Goal: Transaction & Acquisition: Purchase product/service

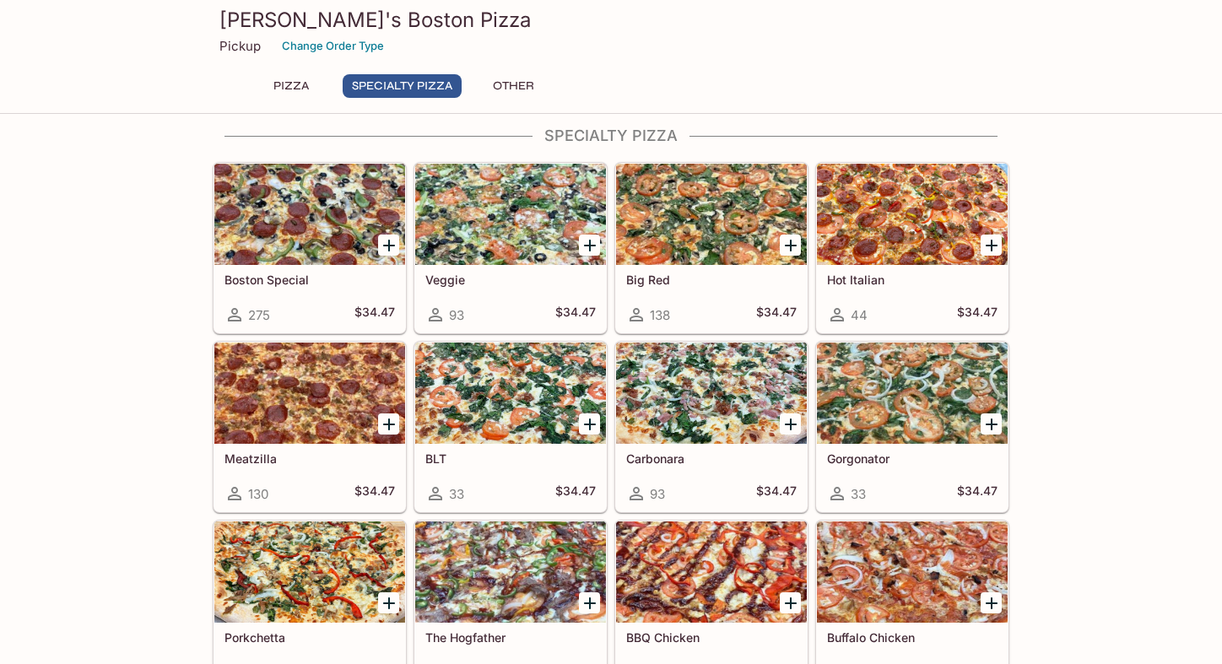
scroll to position [616, 0]
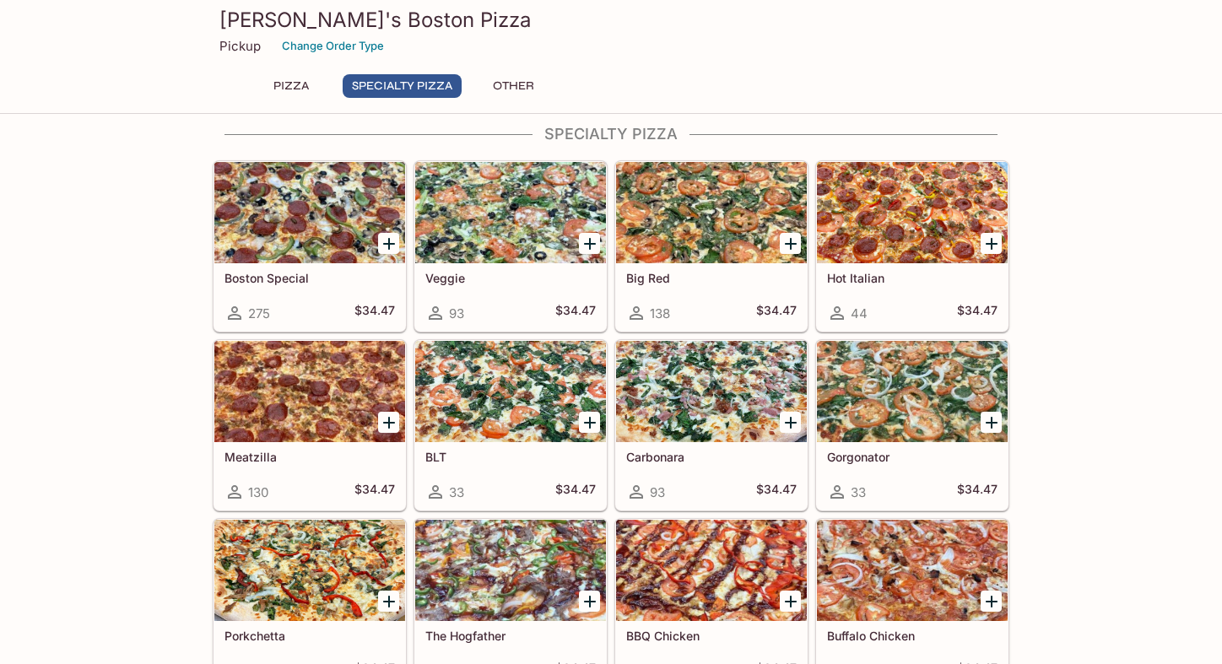
click at [788, 425] on icon "Add Carbonara" at bounding box center [791, 423] width 20 height 20
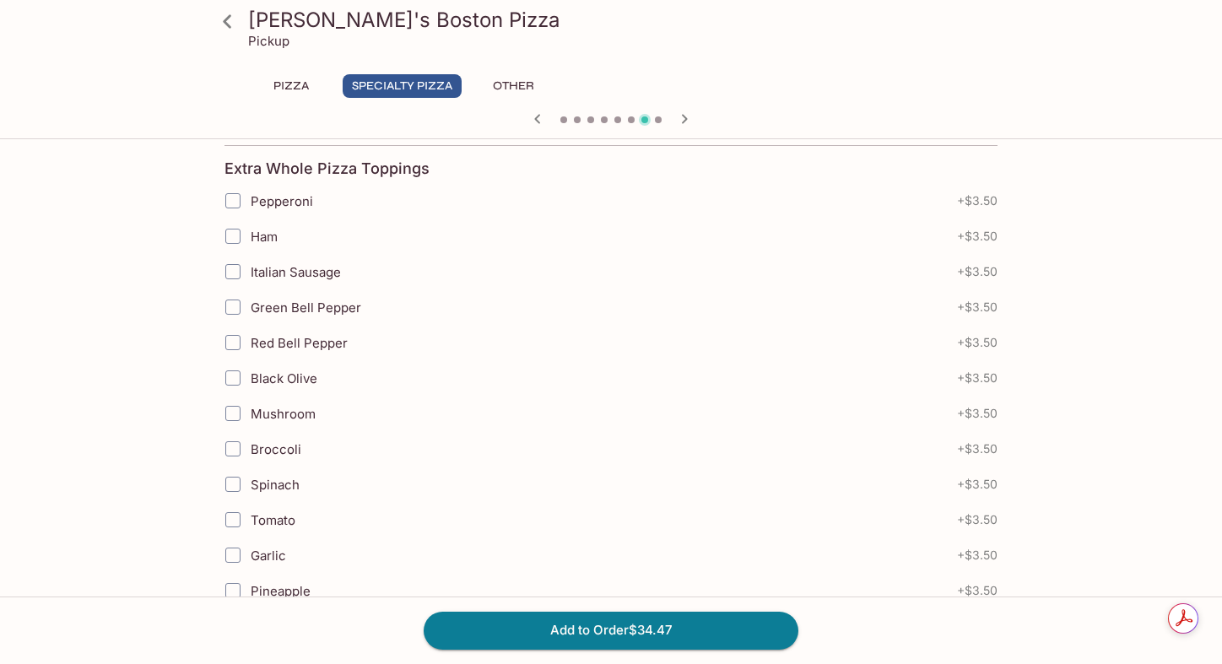
scroll to position [372, 0]
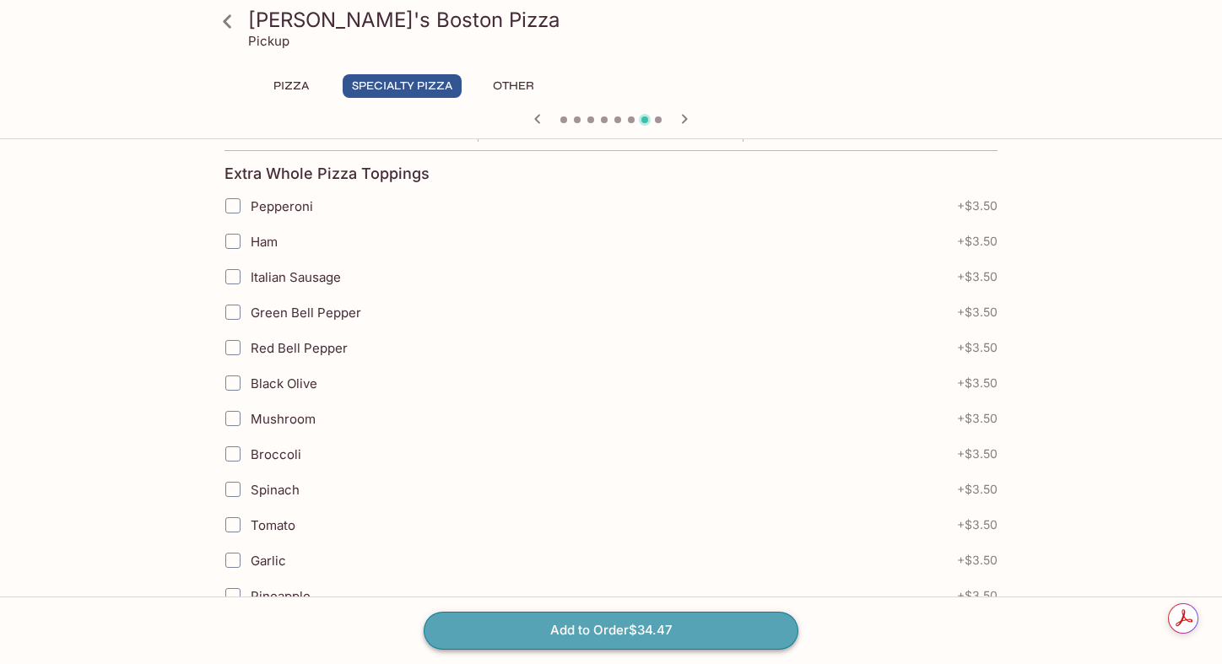
click at [728, 625] on button "Add to Order $34.47" at bounding box center [611, 630] width 375 height 37
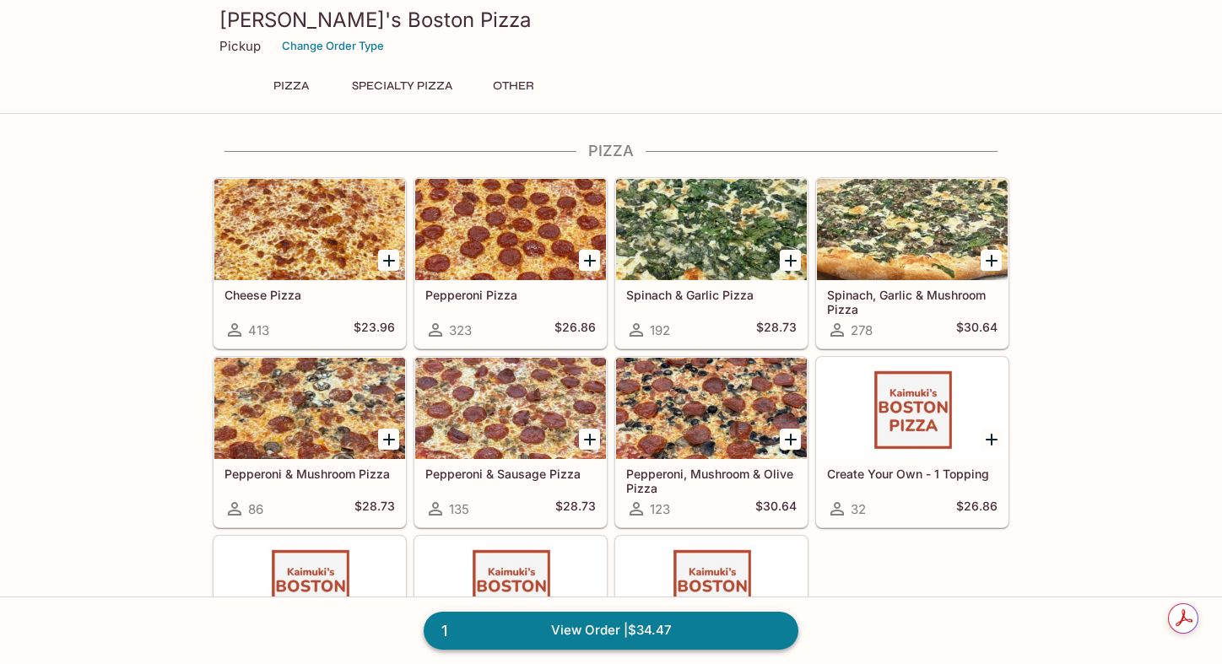
click at [672, 630] on link "1 View Order | $34.47" at bounding box center [611, 630] width 375 height 37
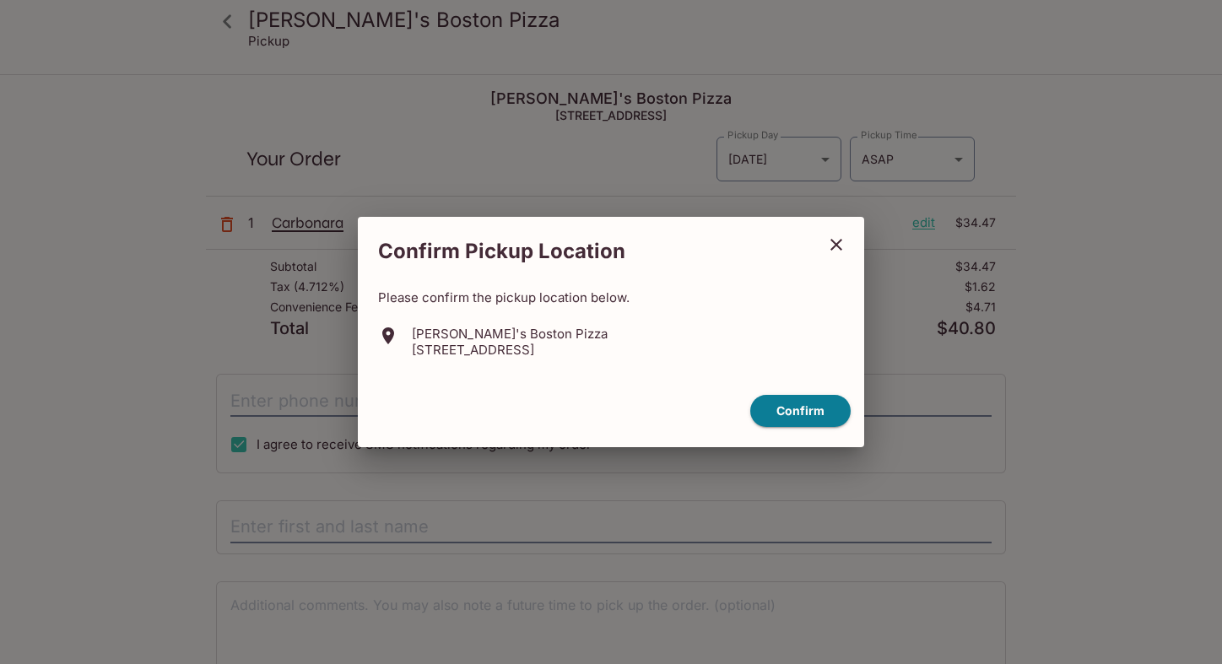
click at [836, 243] on icon "close" at bounding box center [837, 245] width 12 height 12
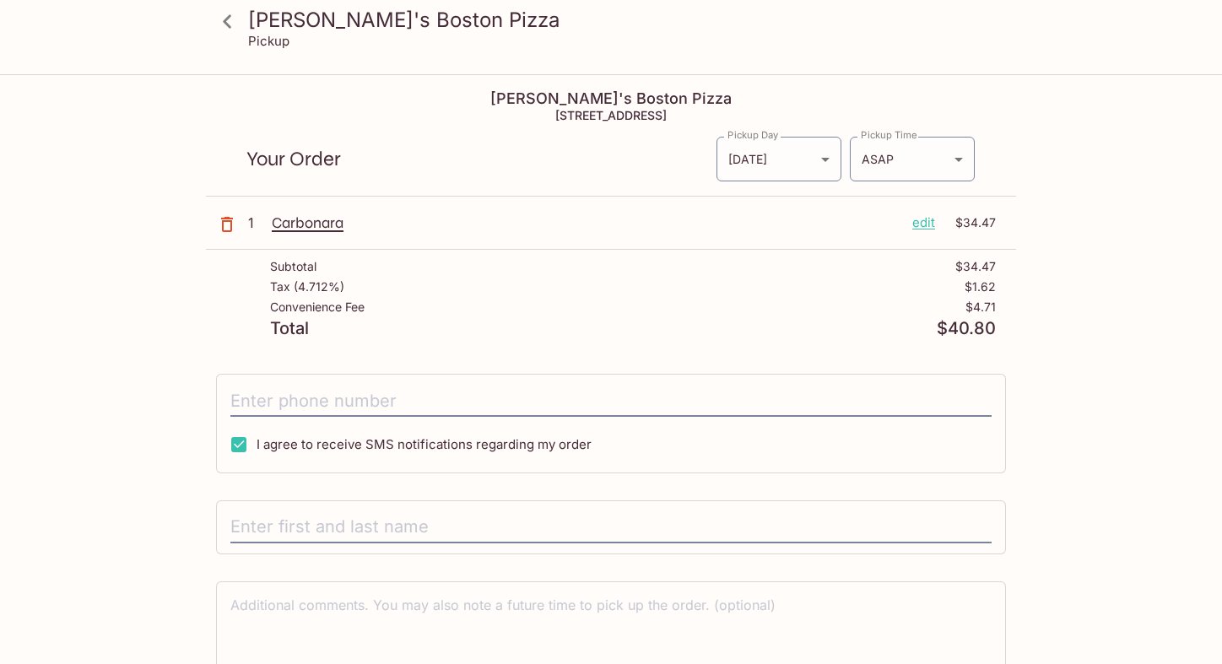
click at [226, 19] on icon at bounding box center [227, 21] width 8 height 14
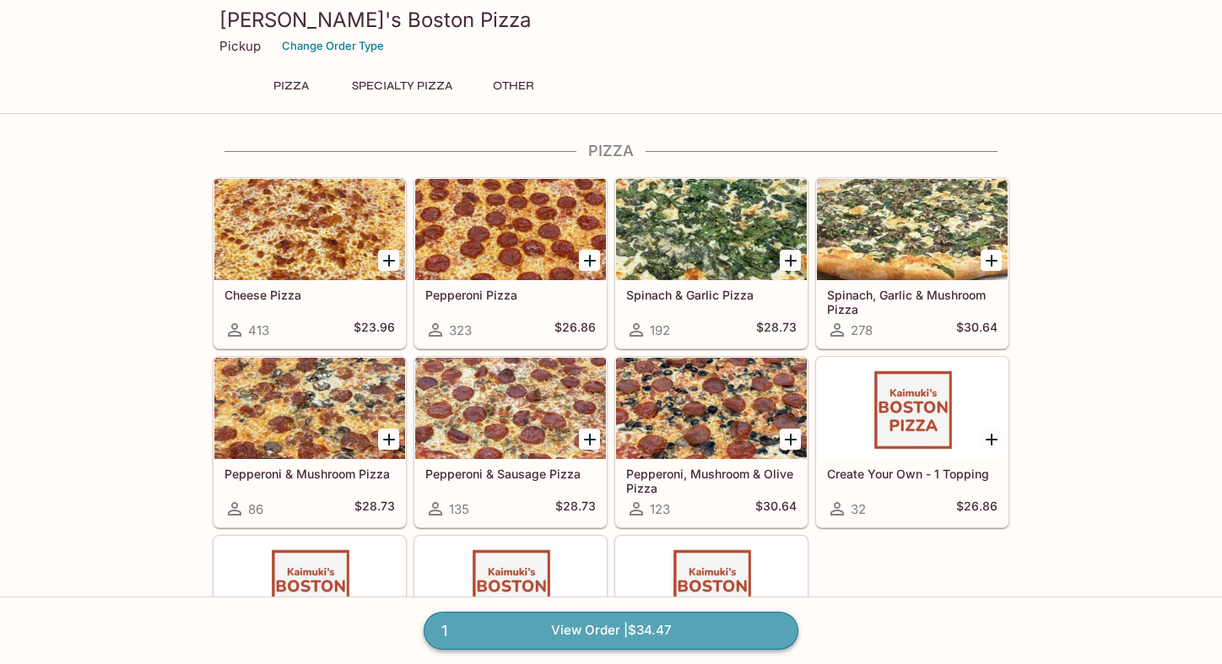
click at [749, 625] on link "1 View Order | $34.47" at bounding box center [611, 630] width 375 height 37
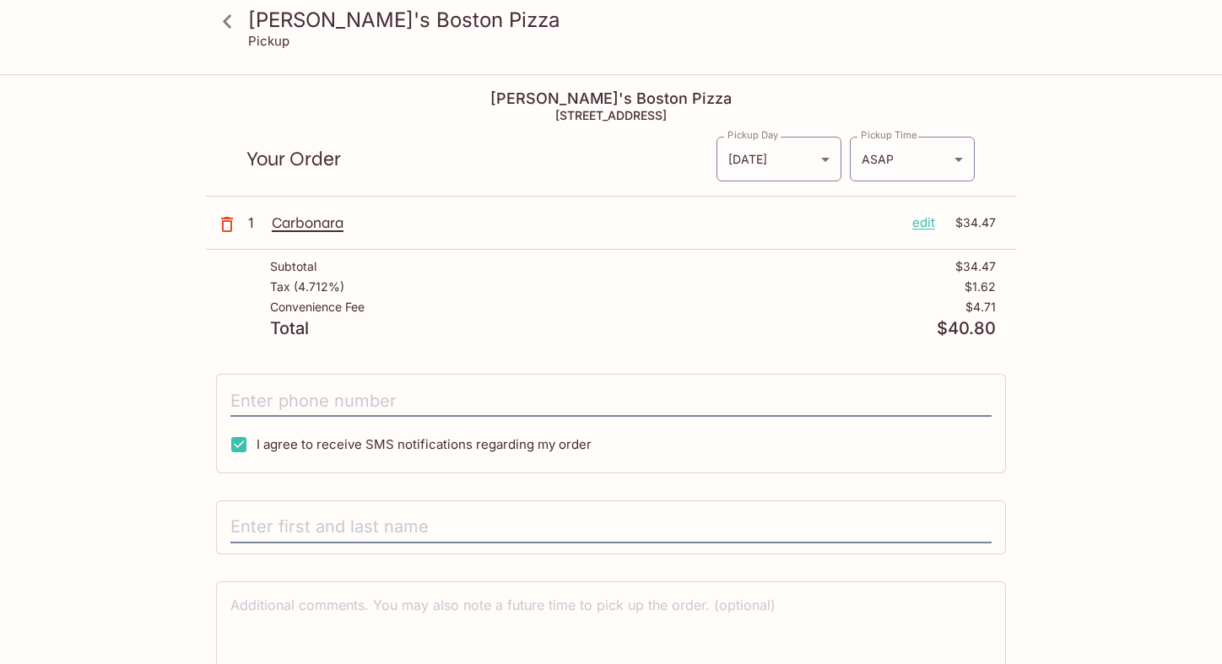
click at [914, 225] on p "edit" at bounding box center [923, 223] width 23 height 19
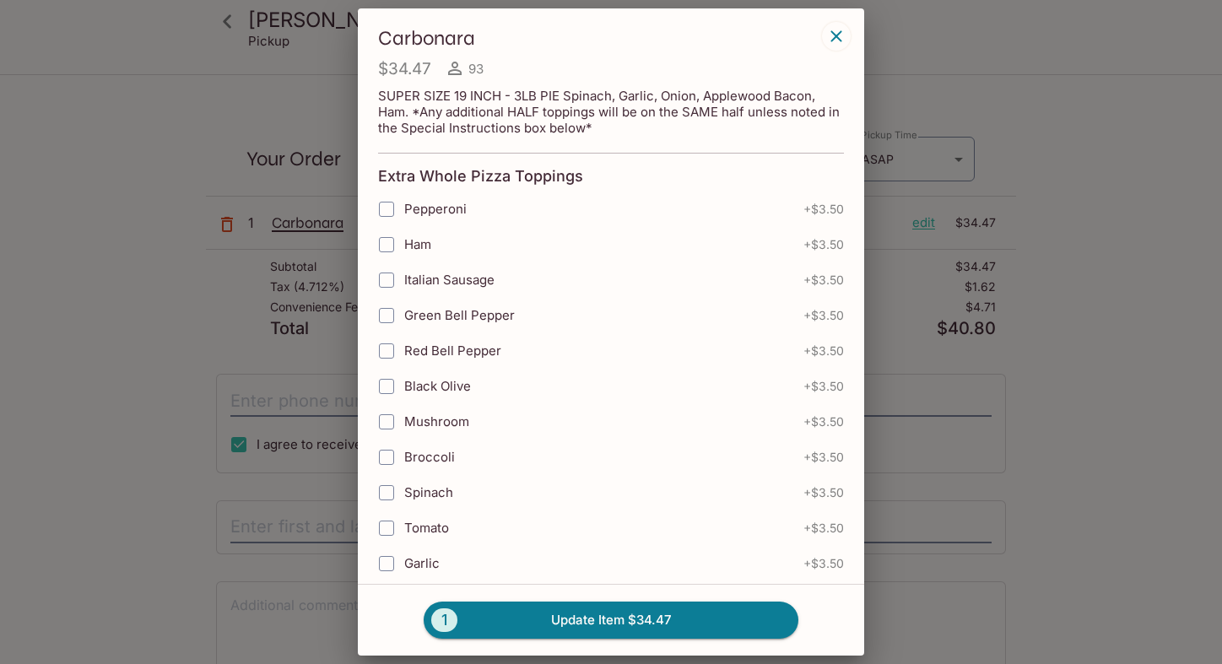
click at [843, 38] on icon "button" at bounding box center [836, 36] width 20 height 20
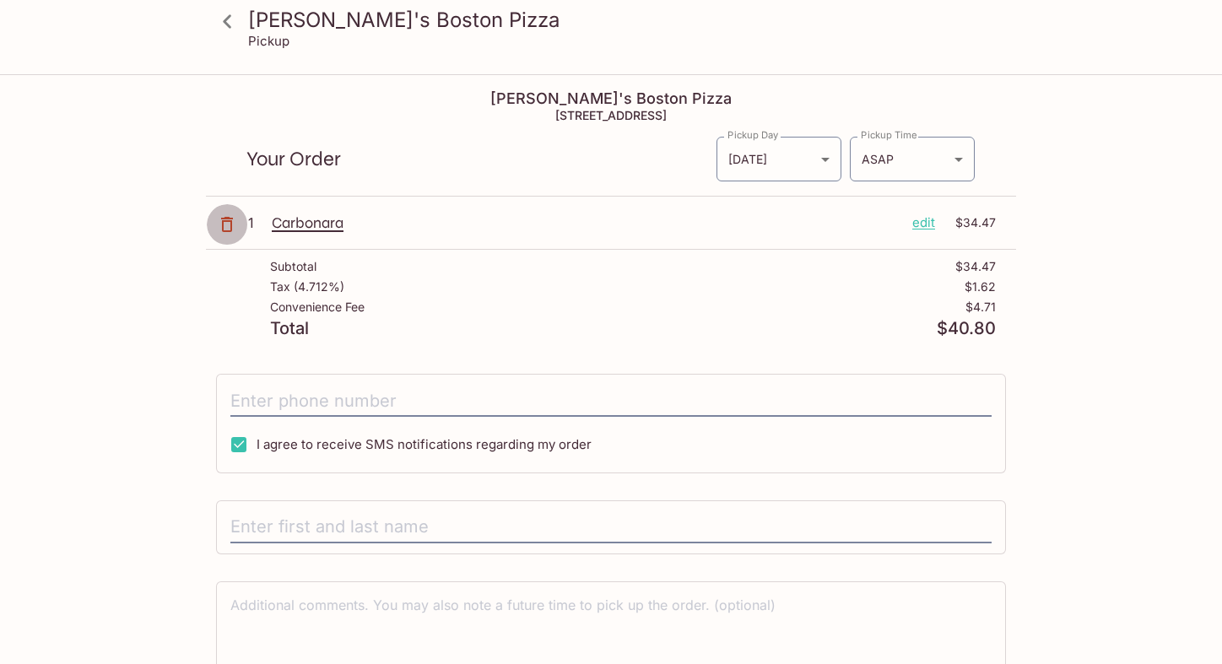
click at [214, 232] on button "button" at bounding box center [227, 224] width 42 height 42
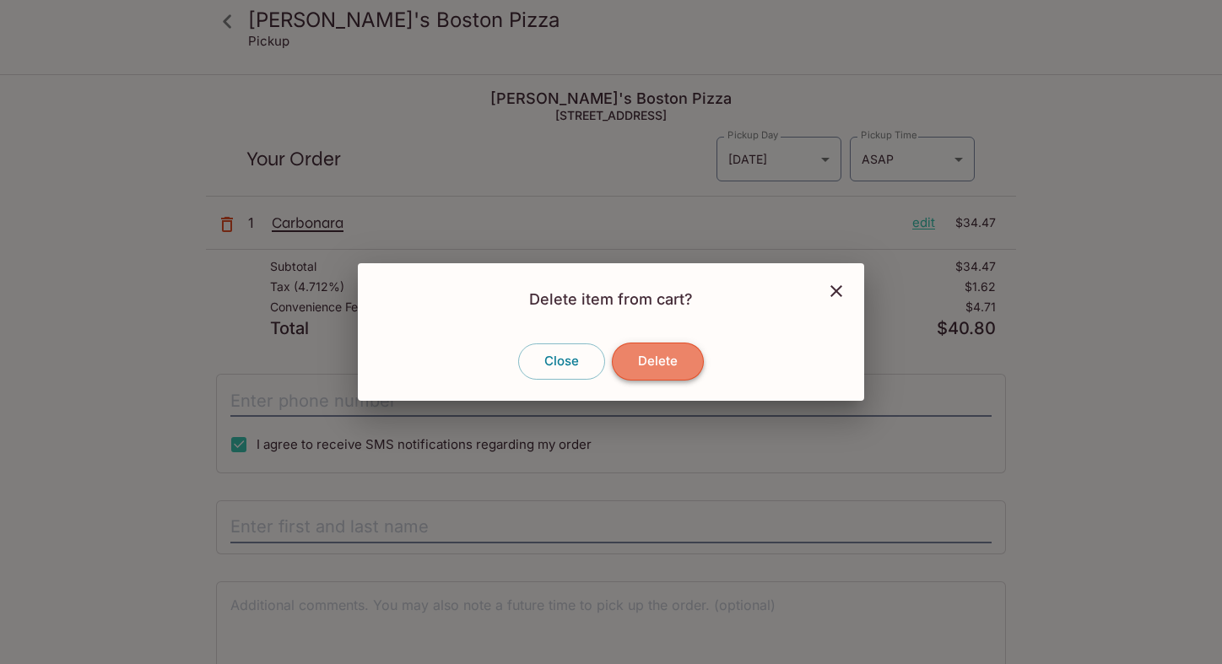
click at [658, 367] on button "Delete" at bounding box center [658, 361] width 92 height 37
